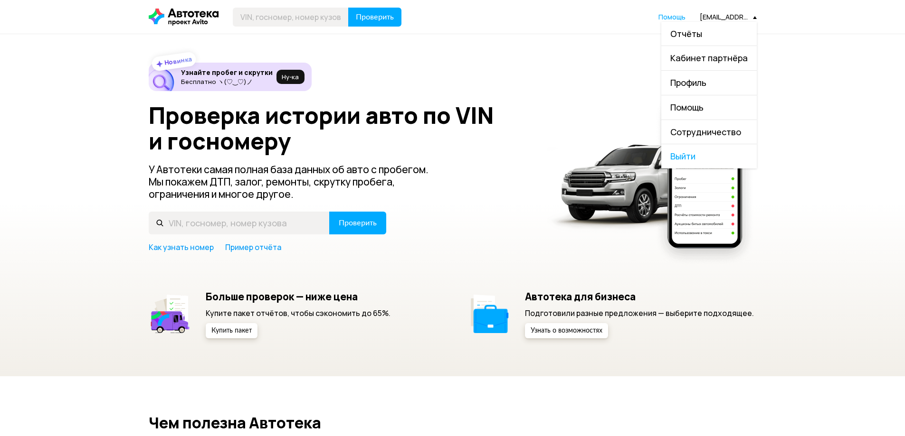
click at [715, 35] on link "Отчёты" at bounding box center [708, 34] width 95 height 24
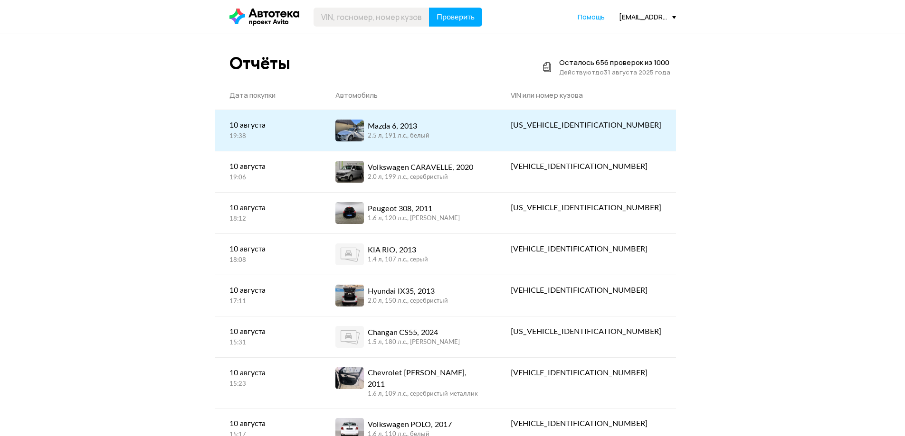
scroll to position [47, 0]
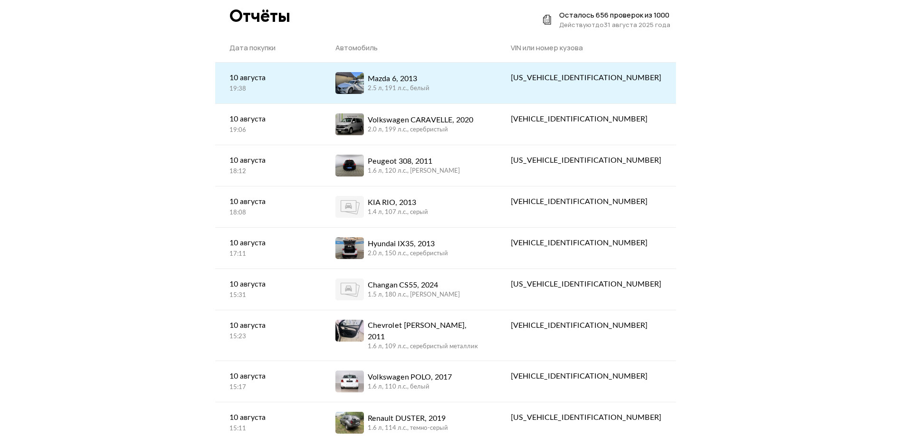
click at [321, 81] on link "[DATE] 19:38" at bounding box center [268, 83] width 106 height 40
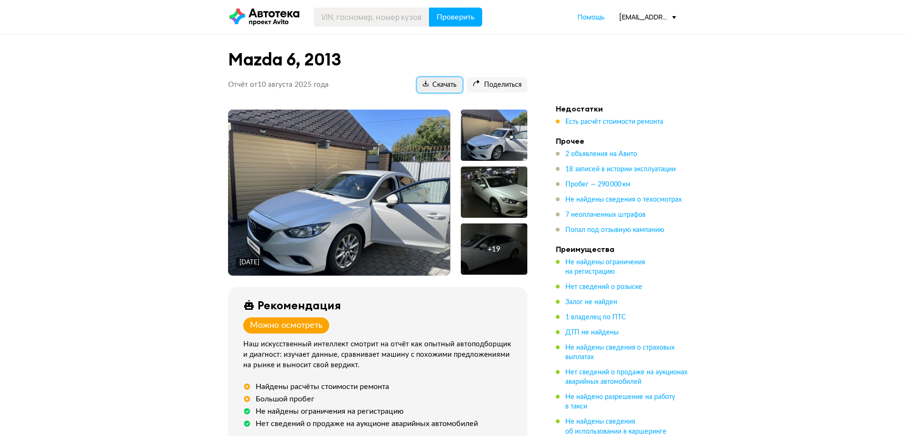
click at [442, 89] on span "Скачать" at bounding box center [440, 85] width 34 height 9
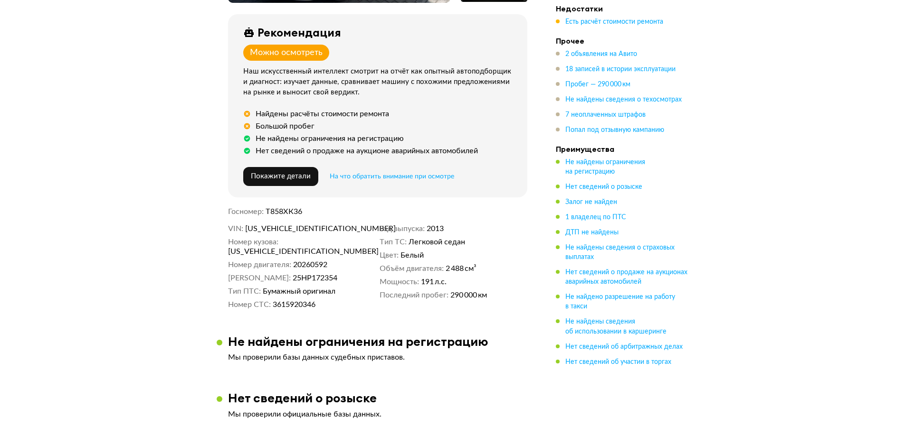
scroll to position [332, 0]
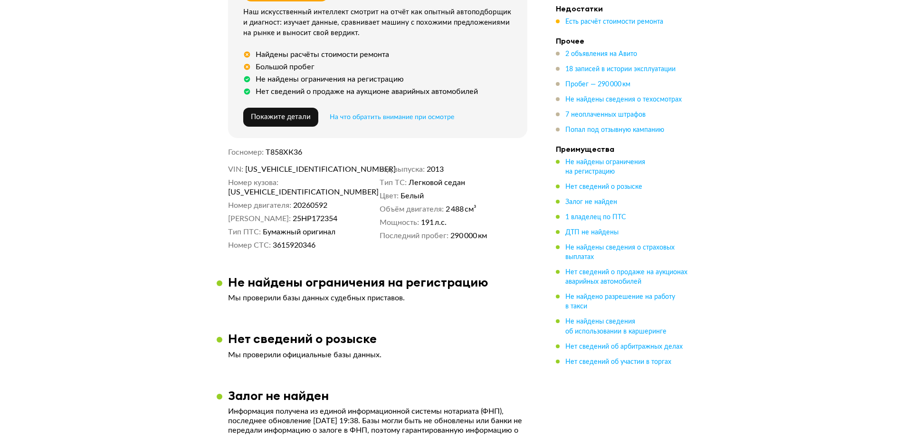
click at [290, 169] on span "[US_VEHICLE_IDENTIFICATION_NUMBER]" at bounding box center [299, 169] width 109 height 9
copy span "[US_VEHICLE_IDENTIFICATION_NUMBER]"
click at [598, 211] on ul "Не найдены ограничения на регистрацию Нет сведений о розыске Залог не найден 1 …" at bounding box center [622, 262] width 133 height 209
click at [596, 215] on span "1 владелец по ПТС" at bounding box center [595, 217] width 61 height 7
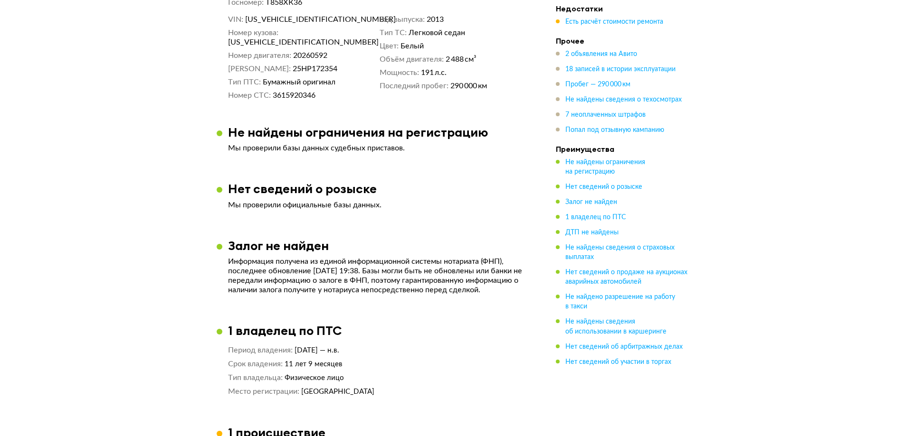
scroll to position [333, 0]
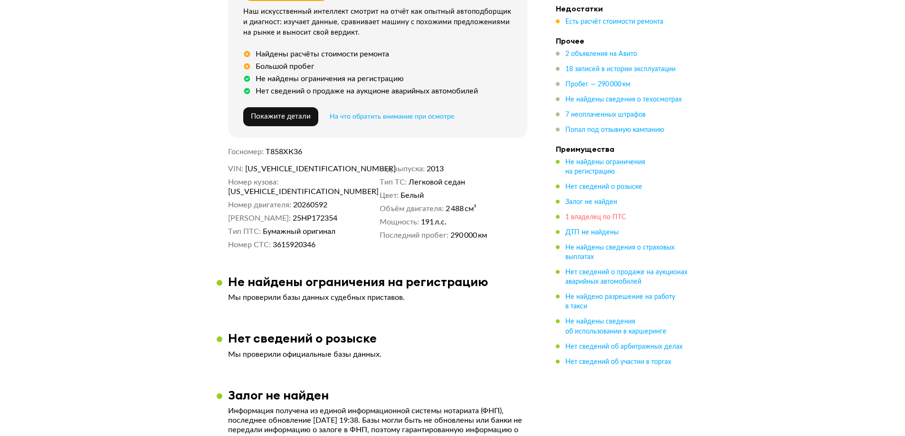
click at [580, 216] on span "1 владелец по ПТС" at bounding box center [595, 217] width 61 height 7
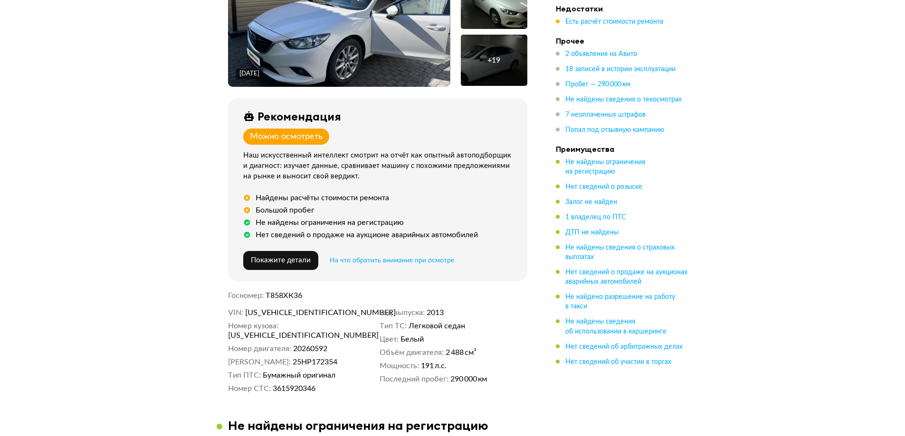
scroll to position [190, 0]
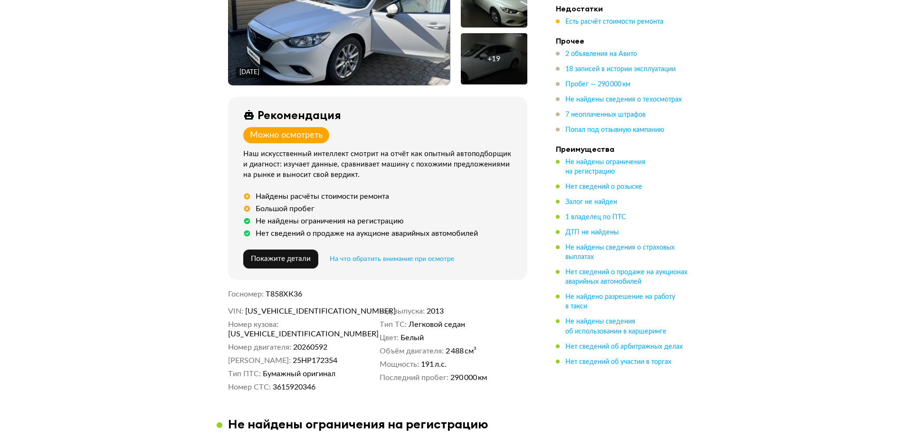
click at [274, 295] on span "Т858ХК36" at bounding box center [283, 295] width 37 height 8
copy span "Т858ХК36"
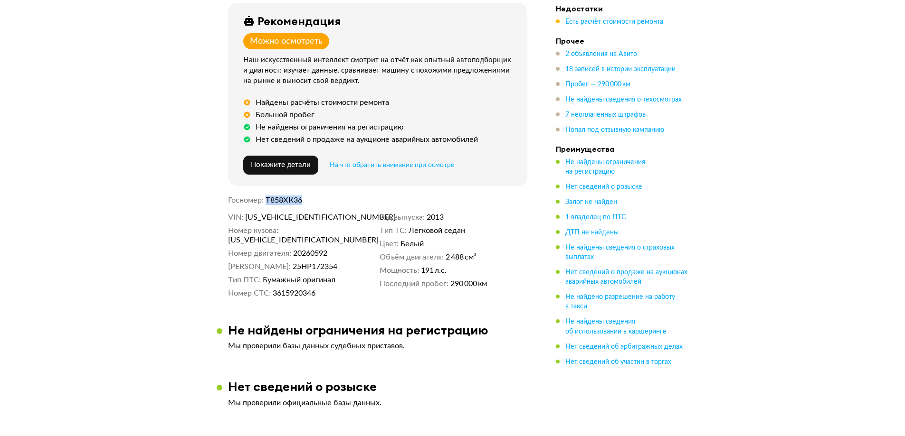
scroll to position [0, 0]
